Goal: Task Accomplishment & Management: Use online tool/utility

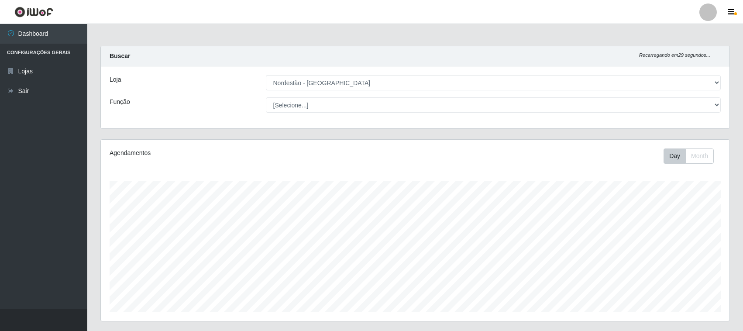
select select "420"
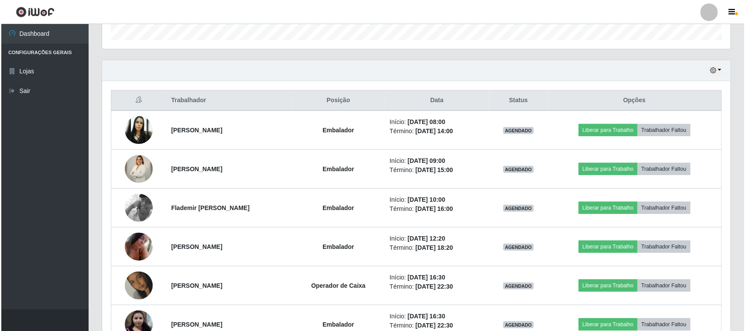
scroll to position [273, 0]
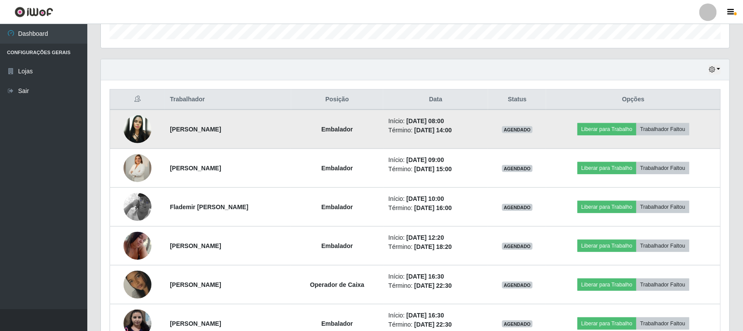
click at [134, 128] on img at bounding box center [137, 129] width 28 height 28
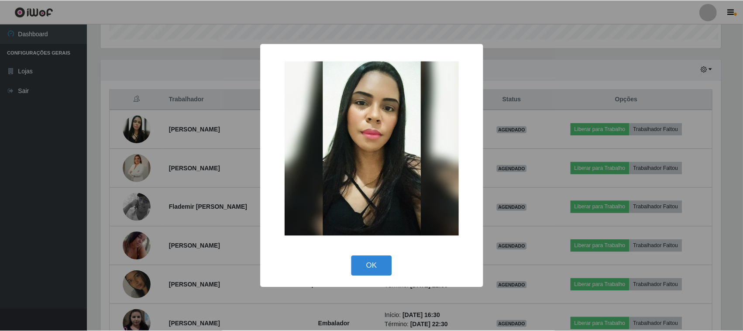
scroll to position [181, 622]
click at [381, 263] on button "OK" at bounding box center [372, 266] width 41 height 21
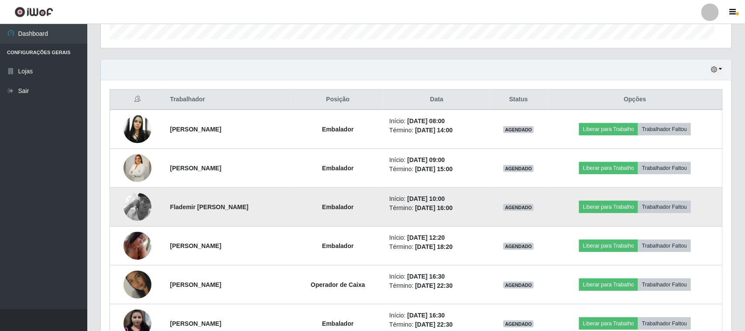
scroll to position [181, 628]
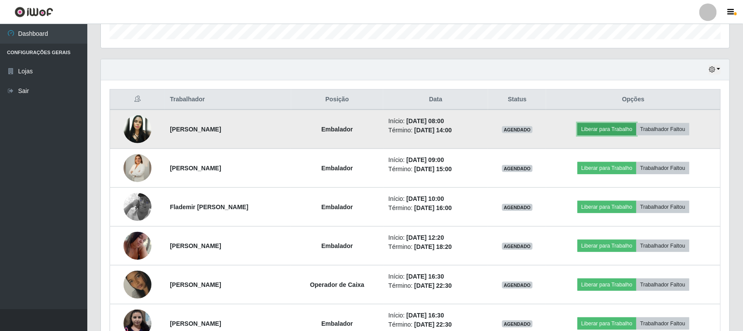
click at [601, 128] on button "Liberar para Trabalho" at bounding box center [606, 129] width 59 height 12
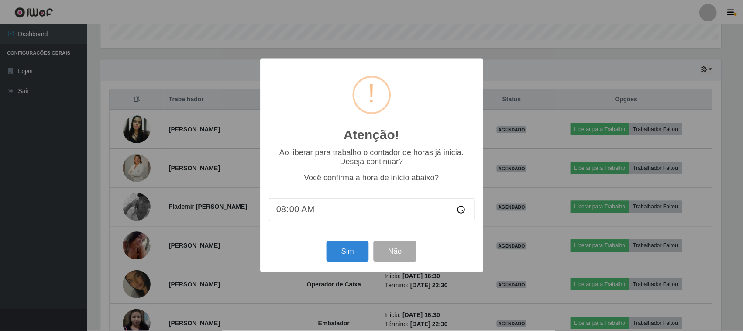
scroll to position [181, 622]
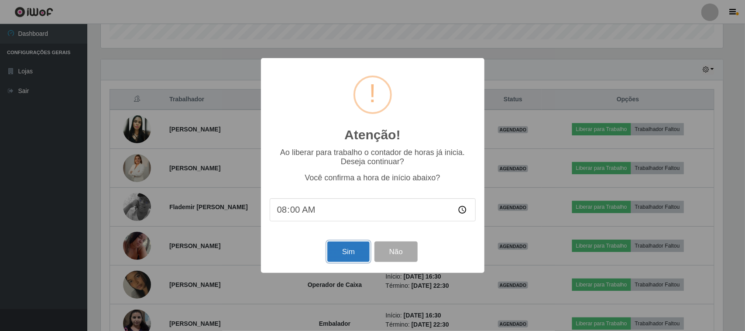
click at [349, 255] on button "Sim" at bounding box center [348, 251] width 42 height 21
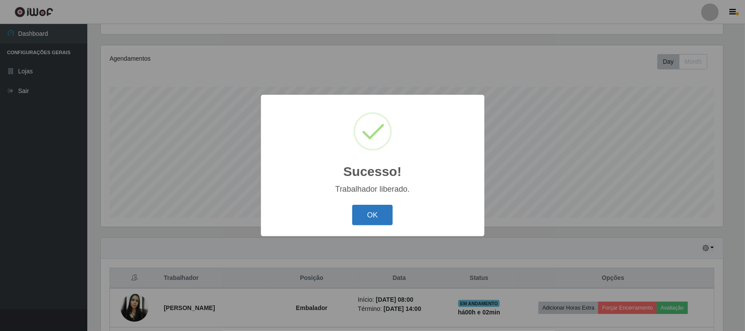
click at [379, 213] on button "OK" at bounding box center [372, 215] width 41 height 21
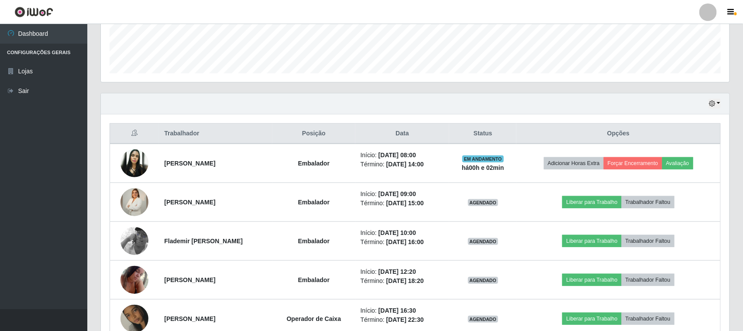
scroll to position [258, 0]
